Goal: Transaction & Acquisition: Download file/media

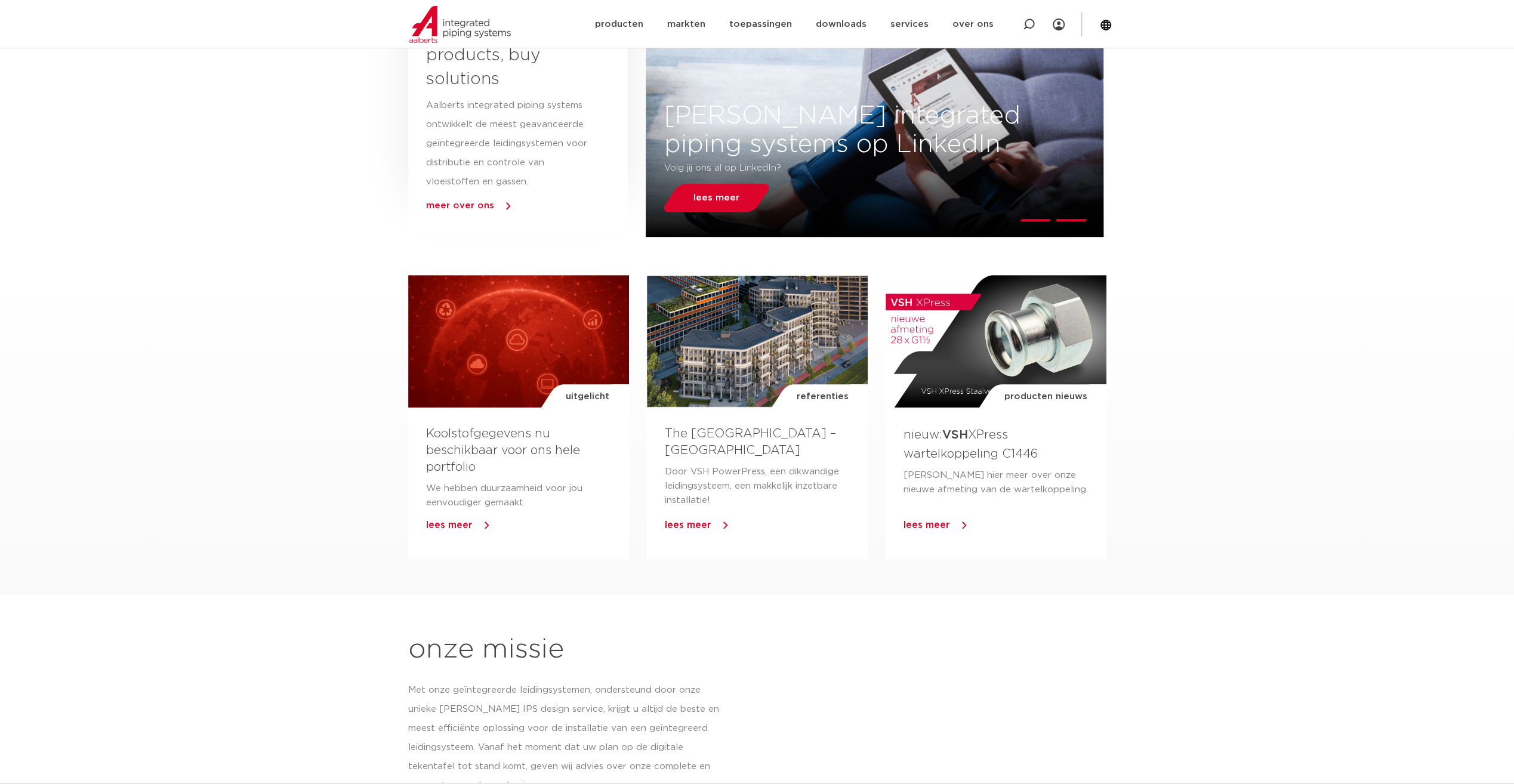
scroll to position [465, 0]
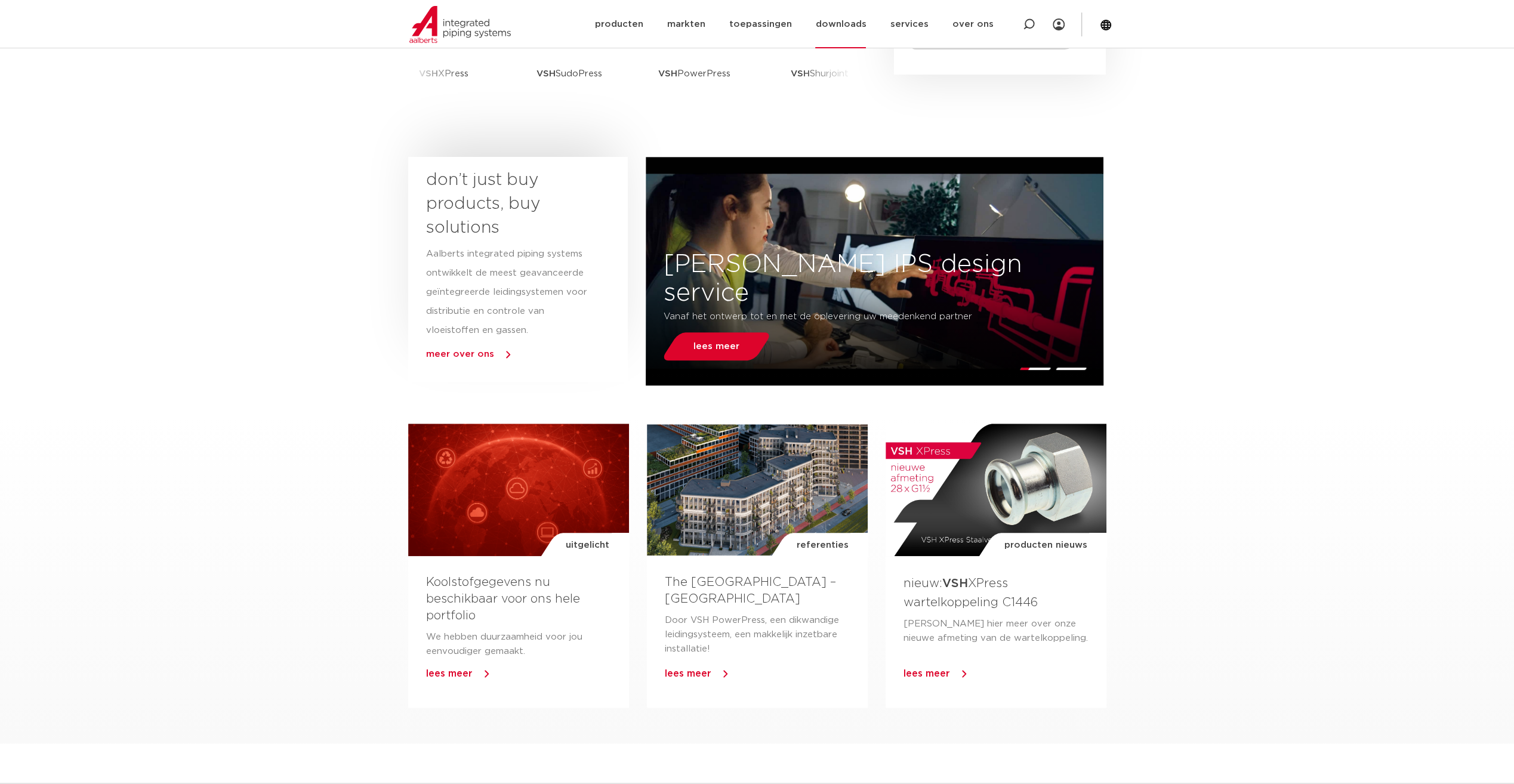
click at [840, 26] on link "downloads" at bounding box center [840, 24] width 51 height 48
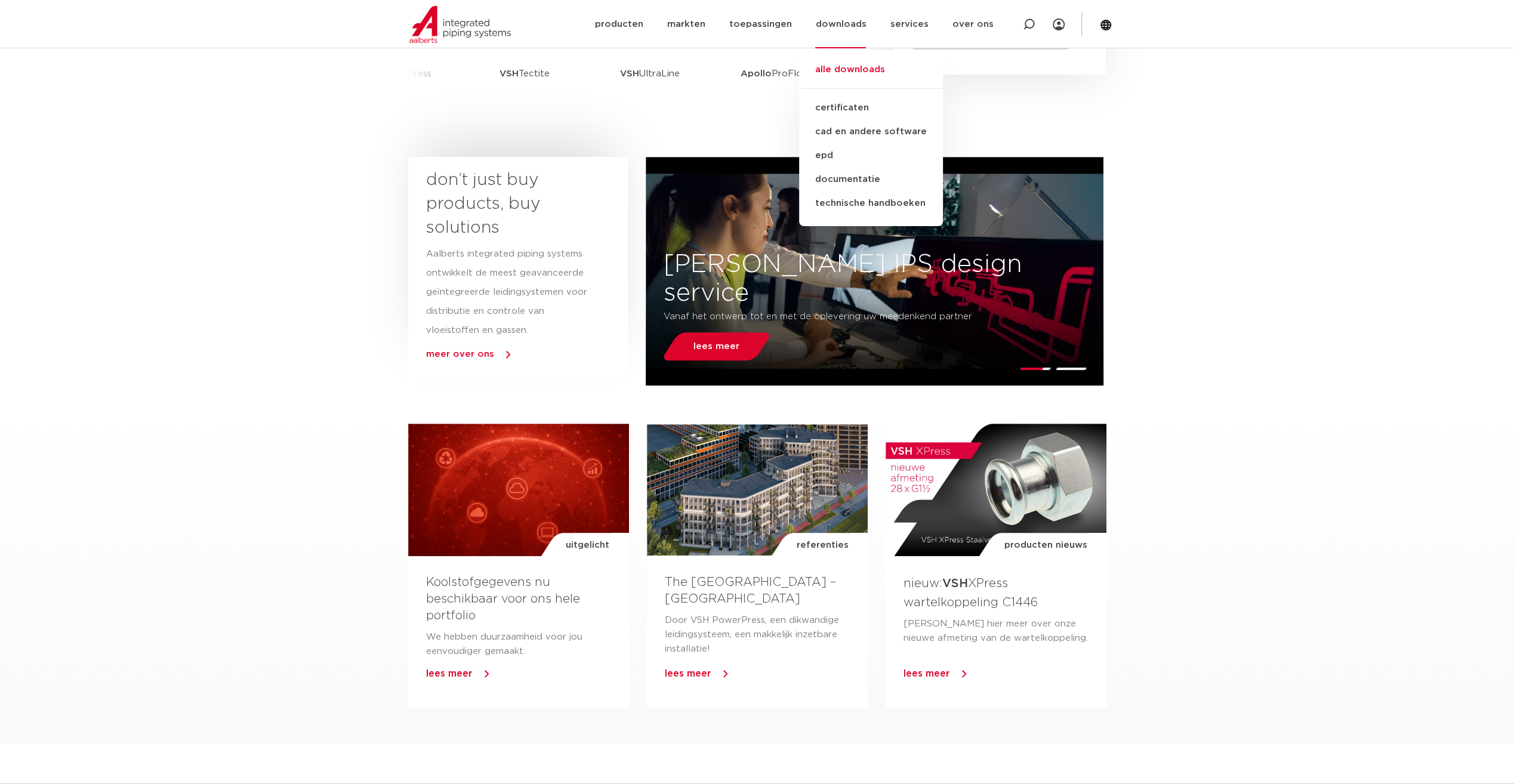
click at [838, 70] on link "alle downloads" at bounding box center [871, 76] width 144 height 26
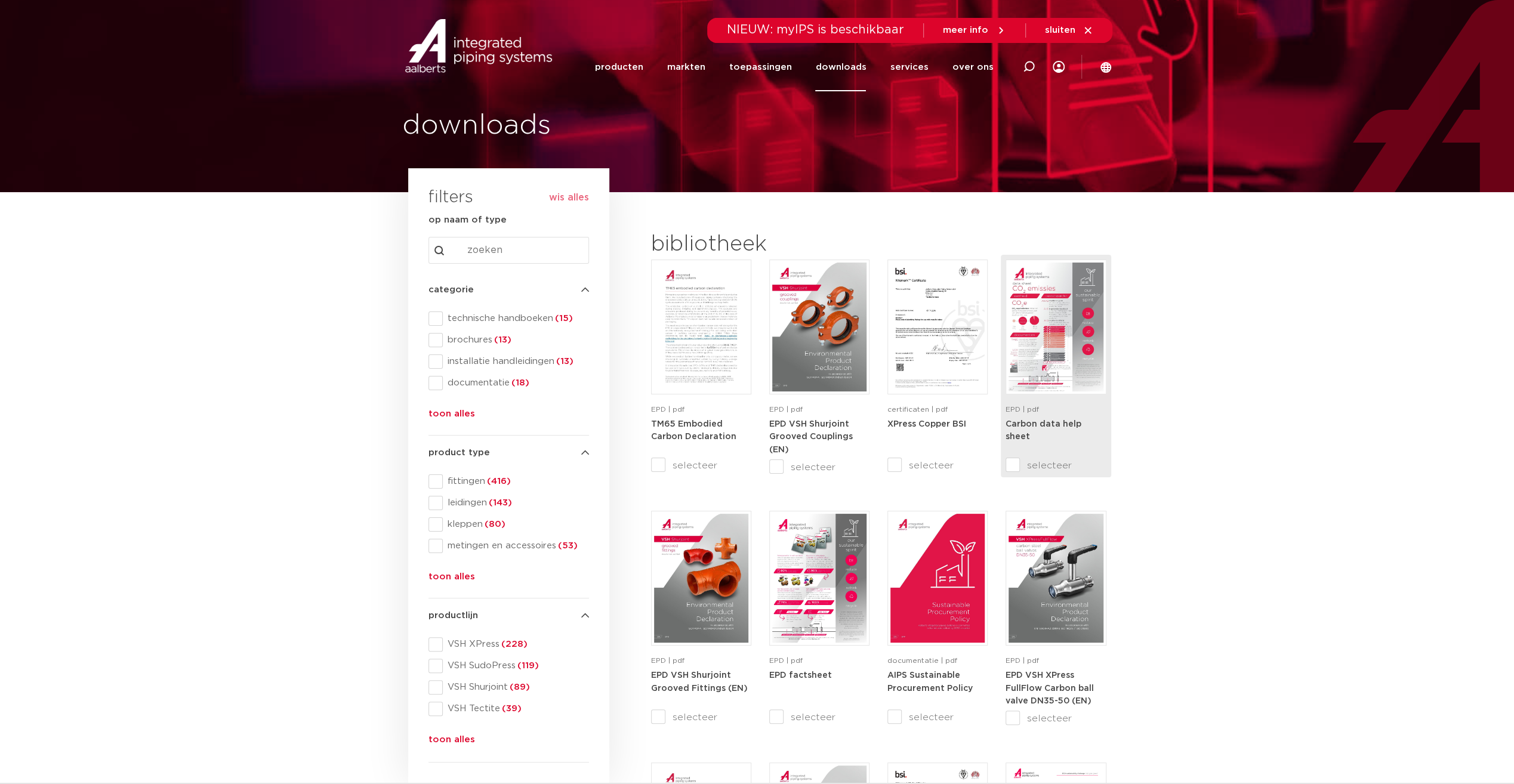
click at [1025, 346] on img at bounding box center [1055, 326] width 94 height 128
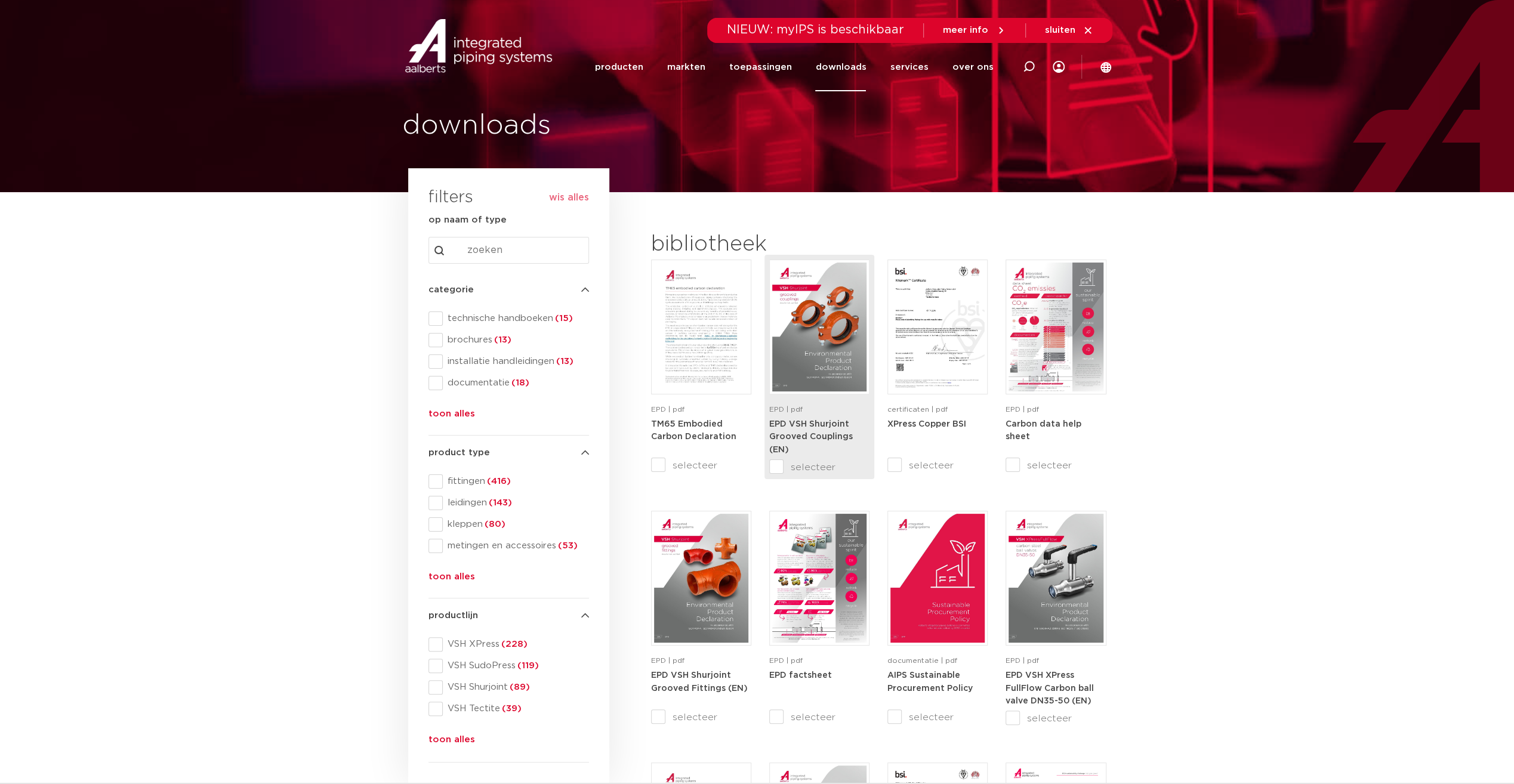
click at [819, 365] on img at bounding box center [819, 326] width 94 height 128
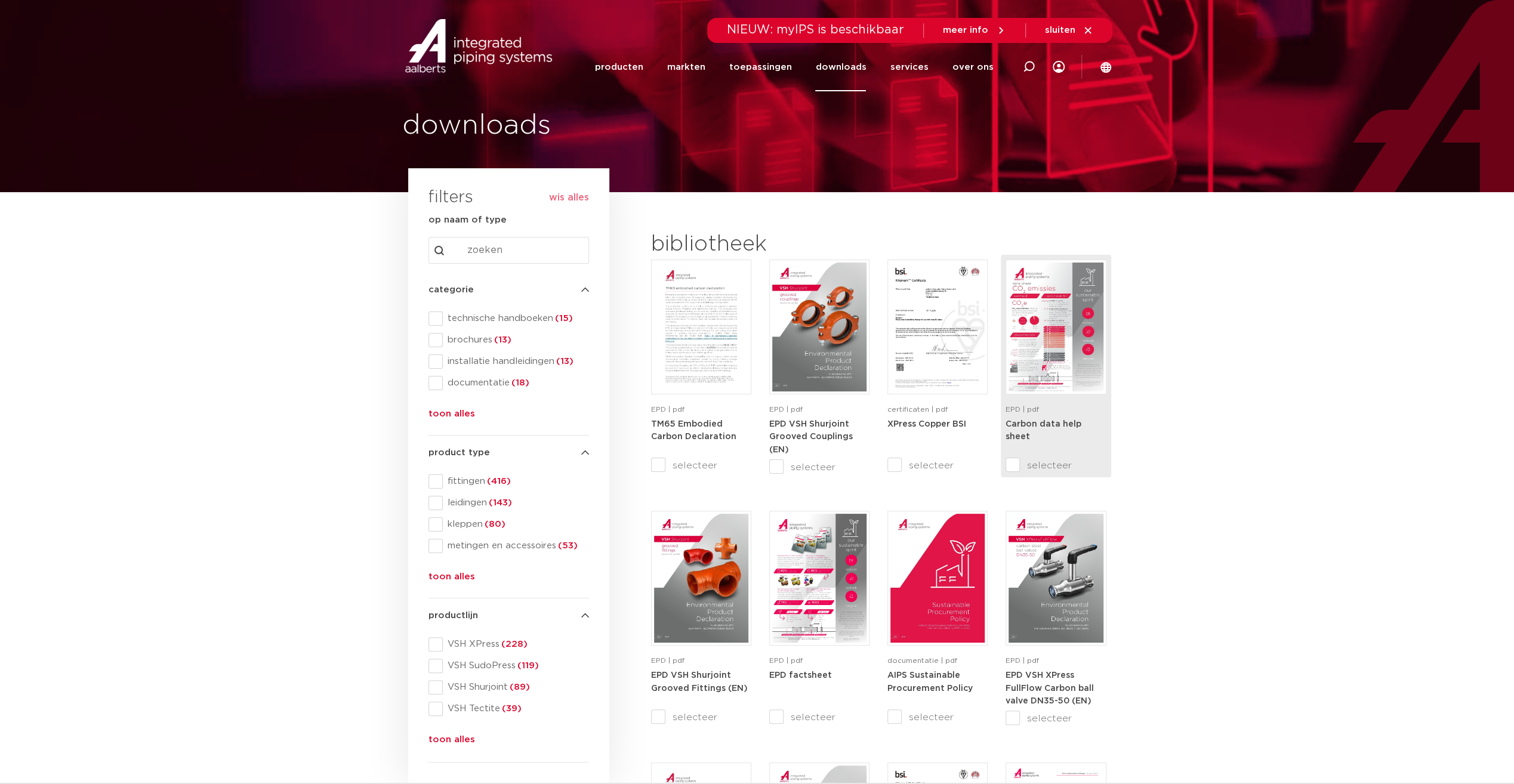
click at [1007, 469] on input "selecteer" at bounding box center [1030, 465] width 50 height 14
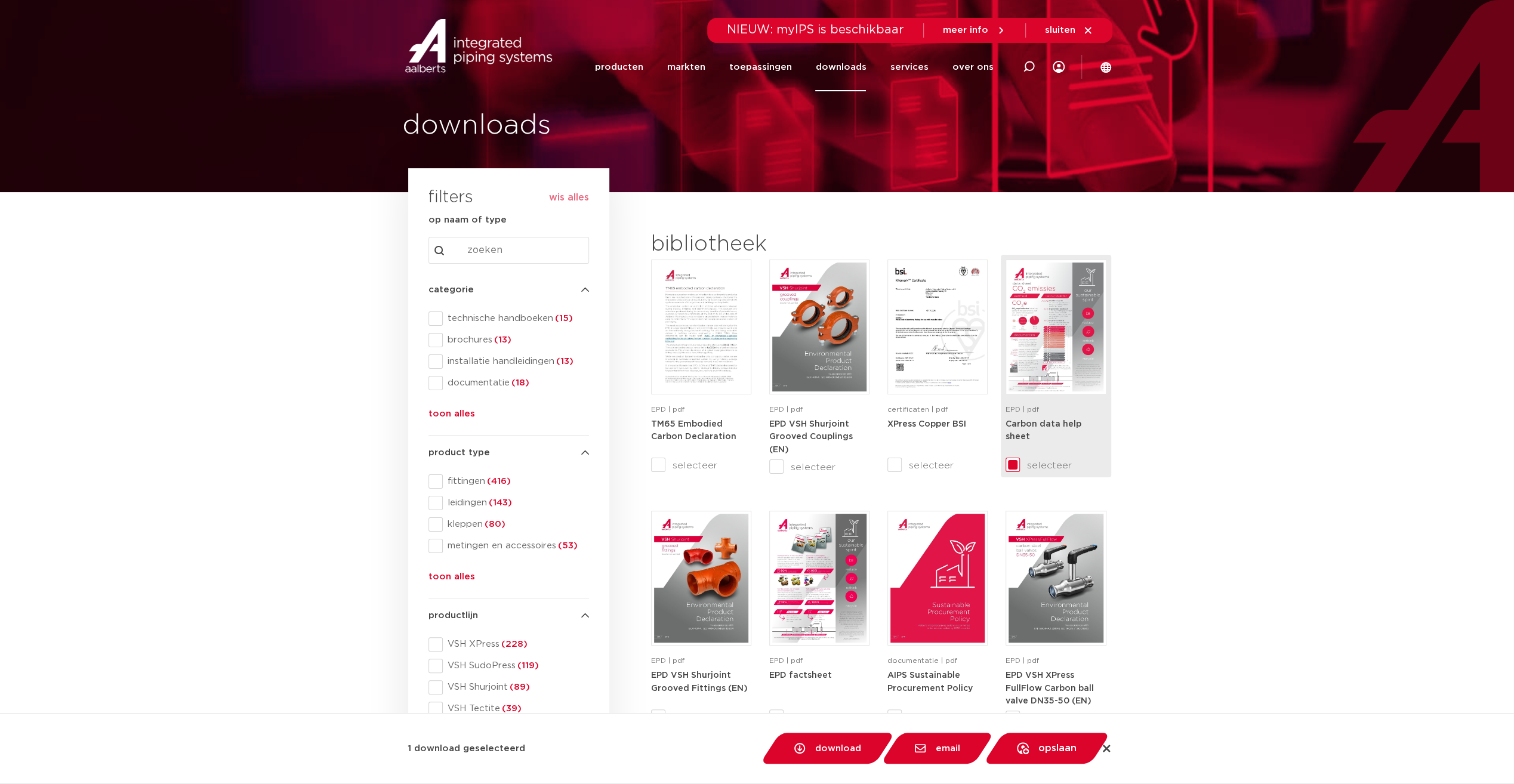
click at [1013, 466] on input "selecteer" at bounding box center [1030, 465] width 50 height 14
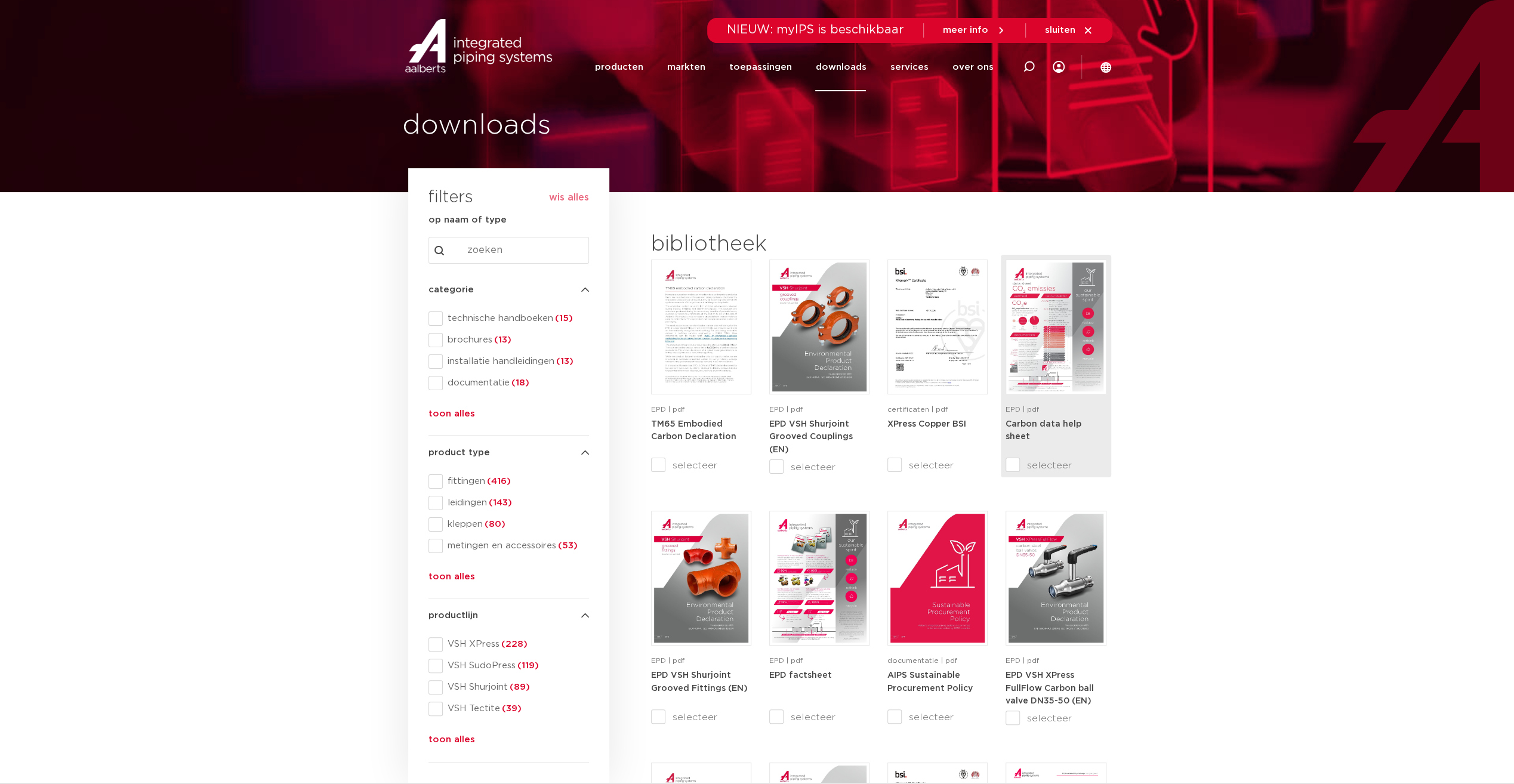
click at [1014, 464] on input "selecteer" at bounding box center [1030, 465] width 50 height 14
checkbox input "true"
